Goal: Task Accomplishment & Management: Complete application form

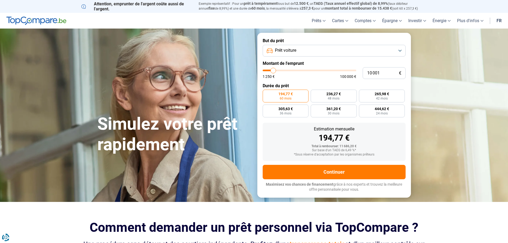
click at [401, 50] on button "Prêt voiture" at bounding box center [334, 51] width 143 height 12
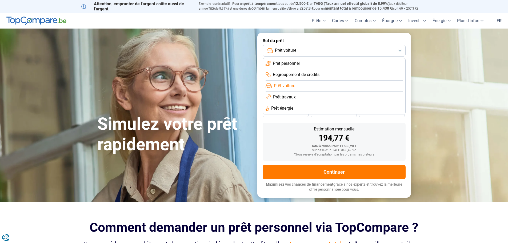
click at [293, 85] on span "Prêt voiture" at bounding box center [284, 86] width 21 height 6
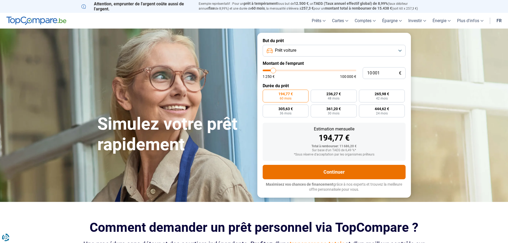
click at [343, 172] on button "Continuer" at bounding box center [334, 172] width 143 height 14
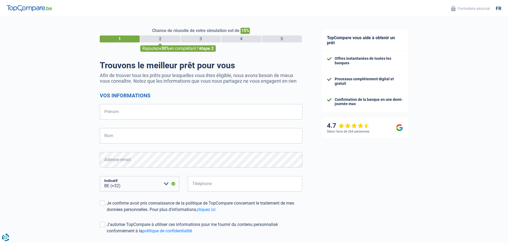
select select "32"
